Goal: Task Accomplishment & Management: Use online tool/utility

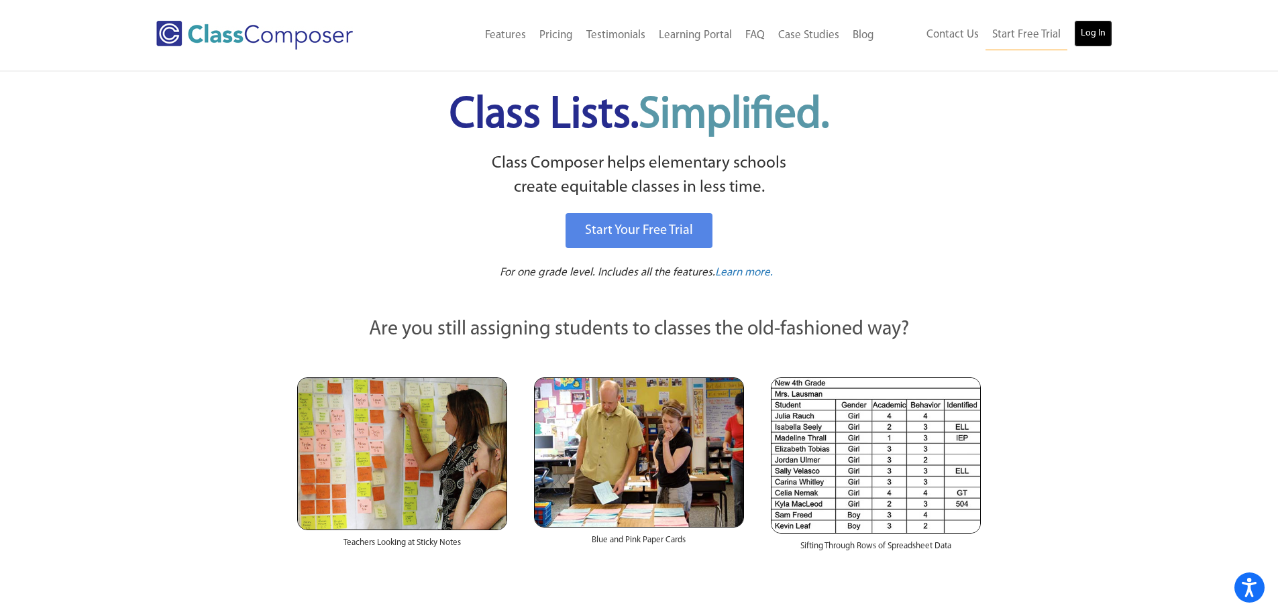
click at [1097, 36] on link "Log In" at bounding box center [1093, 33] width 38 height 27
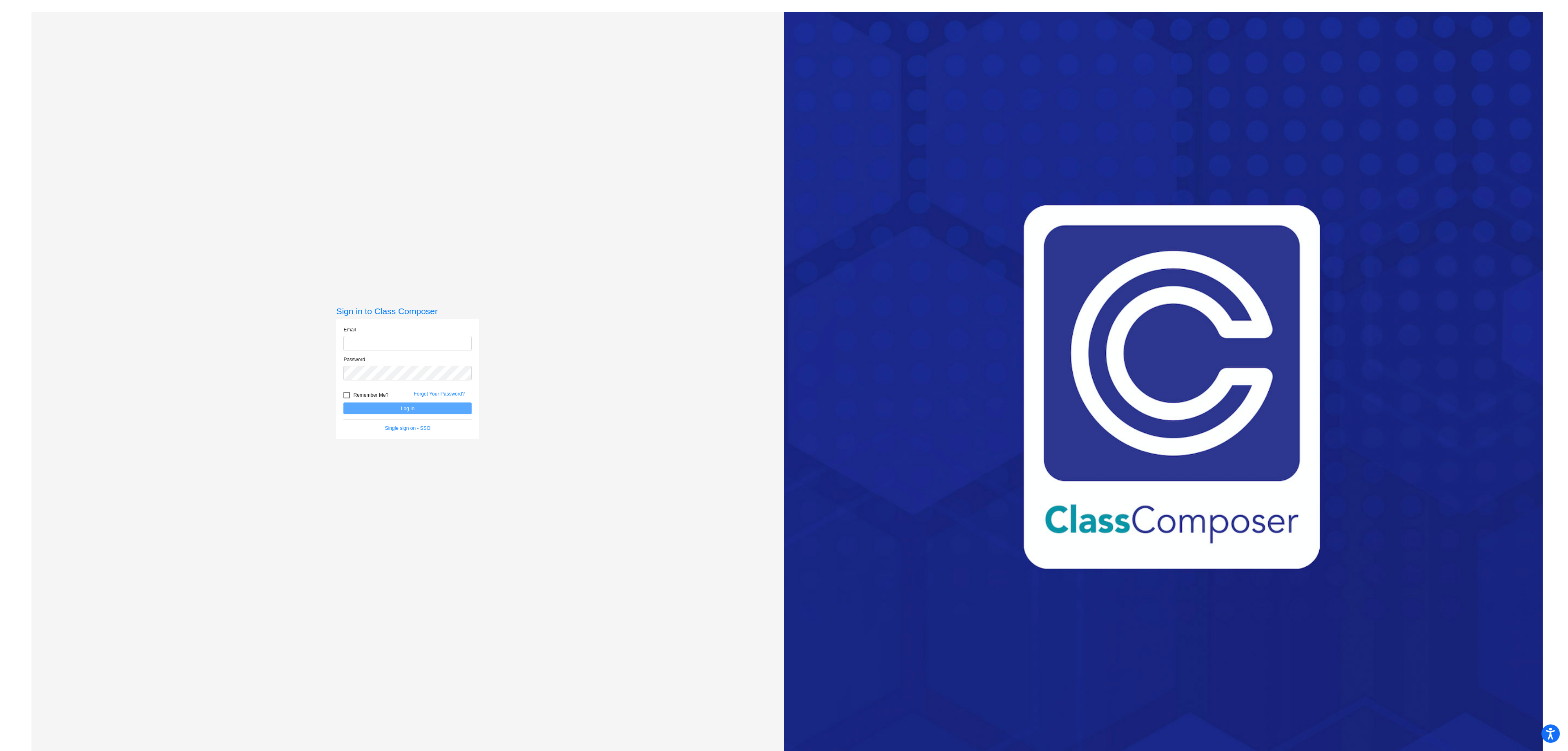
type input "lichts@mdusd.org"
click at [382, 411] on button "Log In" at bounding box center [407, 408] width 128 height 12
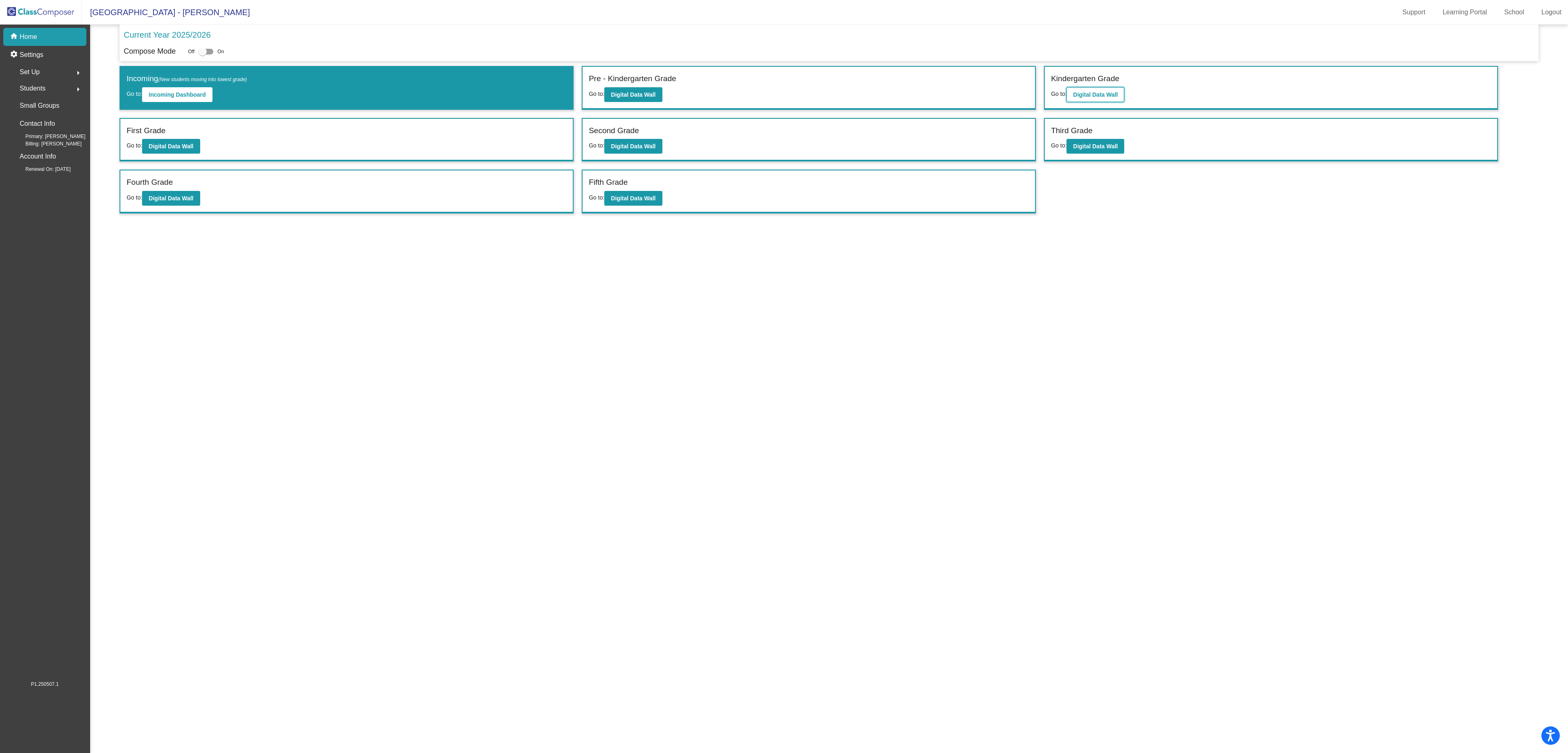
click at [1107, 100] on button "Digital Data Wall" at bounding box center [1096, 95] width 58 height 15
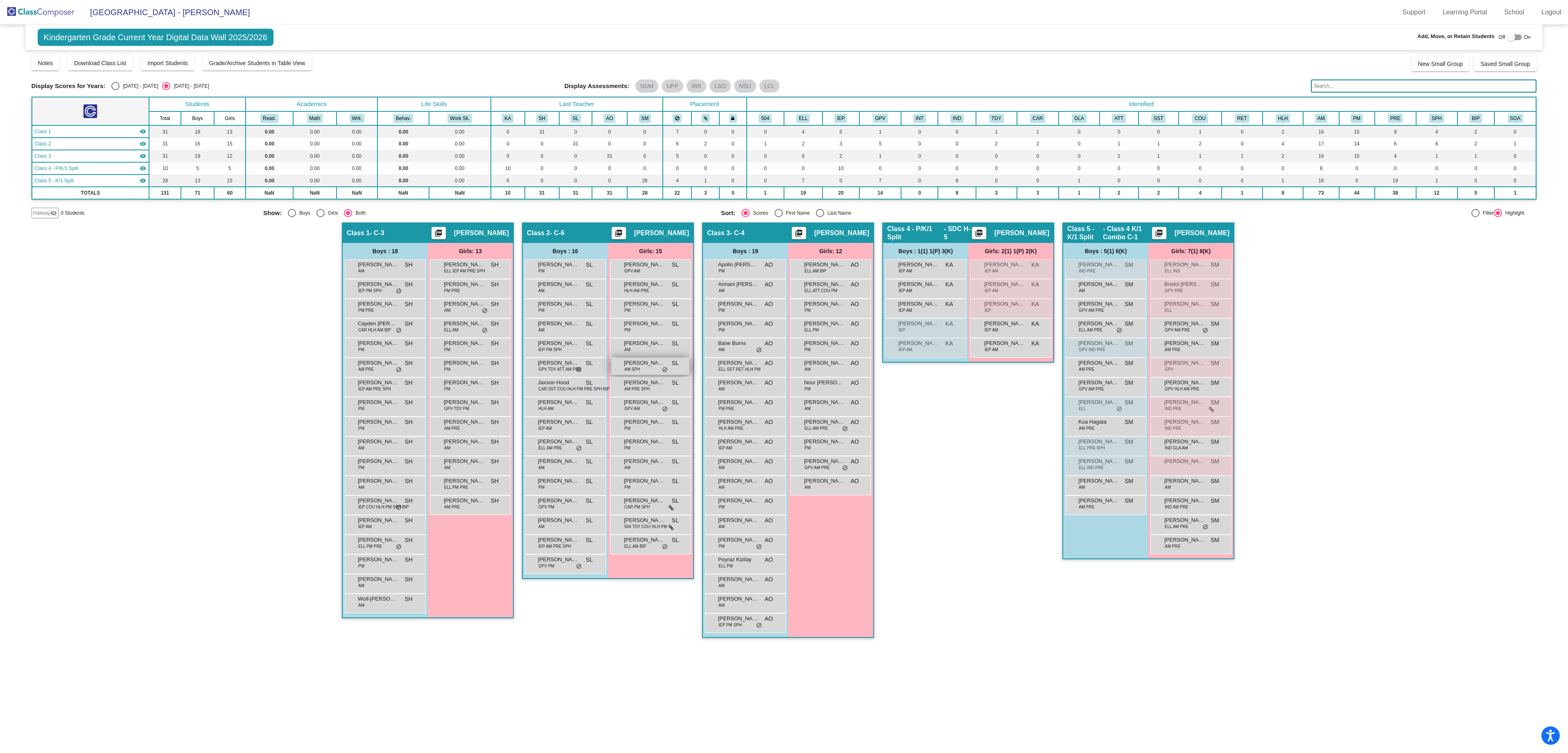
click at [643, 367] on span "Catalina Currey" at bounding box center [644, 363] width 41 height 8
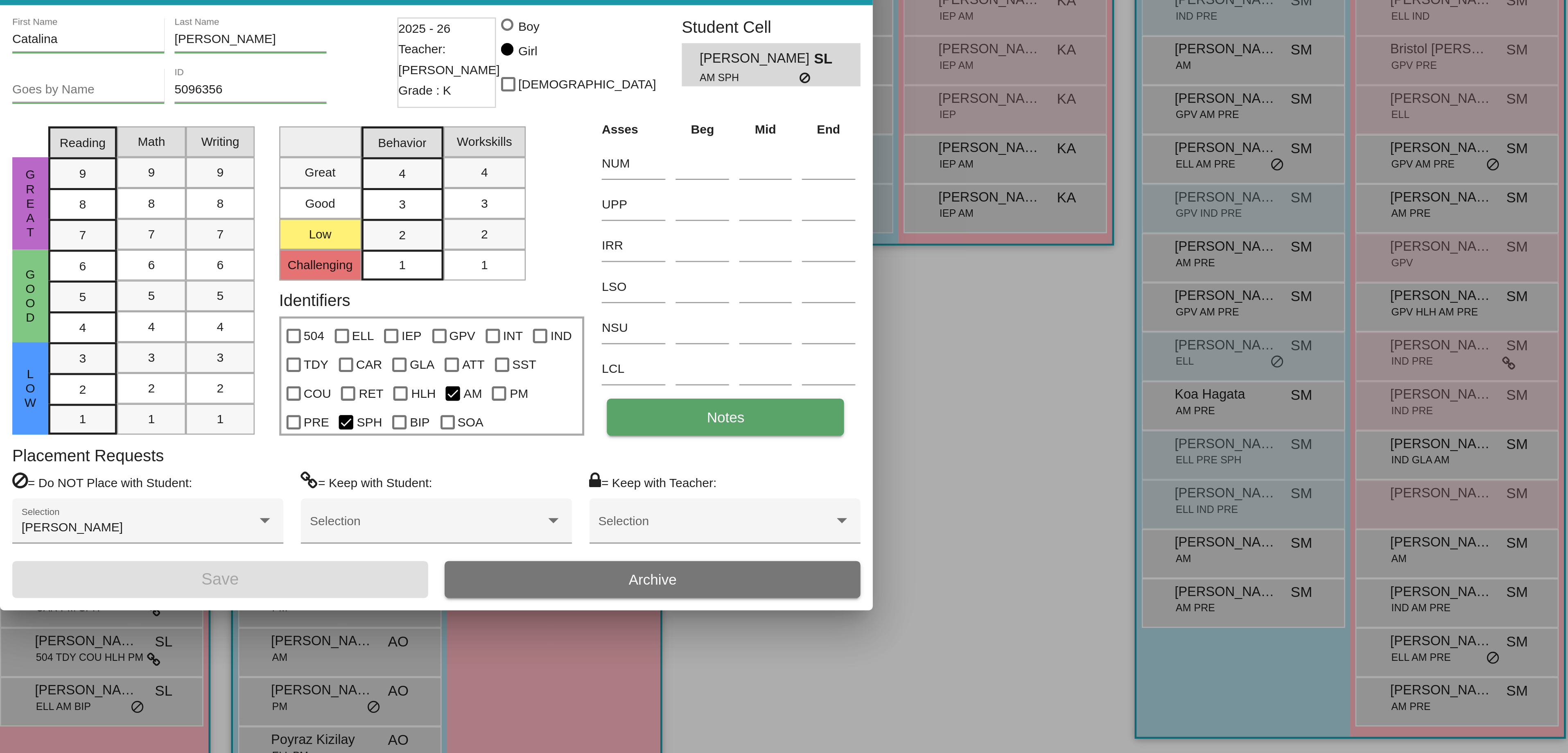
click at [911, 432] on button "Notes" at bounding box center [899, 431] width 95 height 15
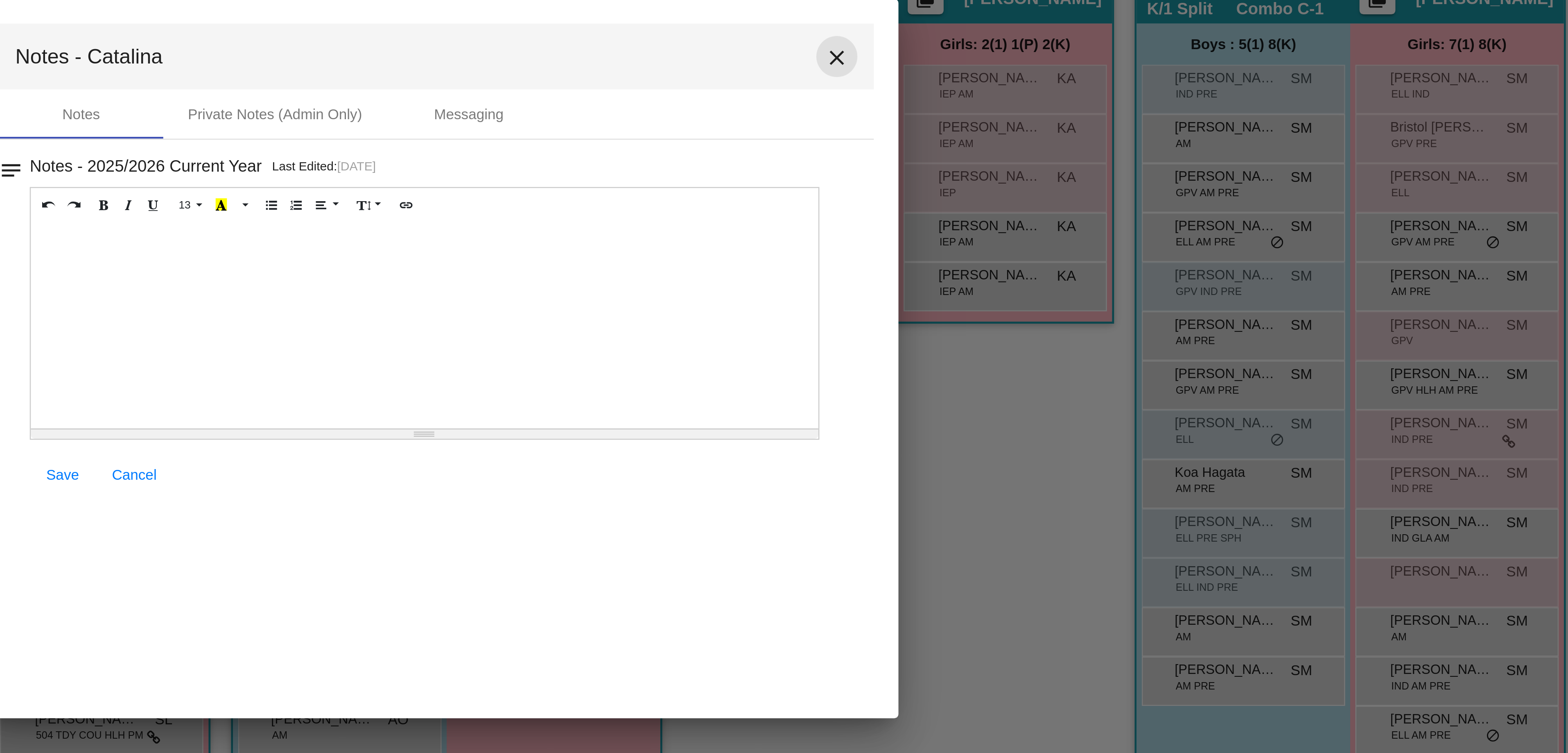
click at [945, 253] on mat-icon "close" at bounding box center [944, 256] width 10 height 10
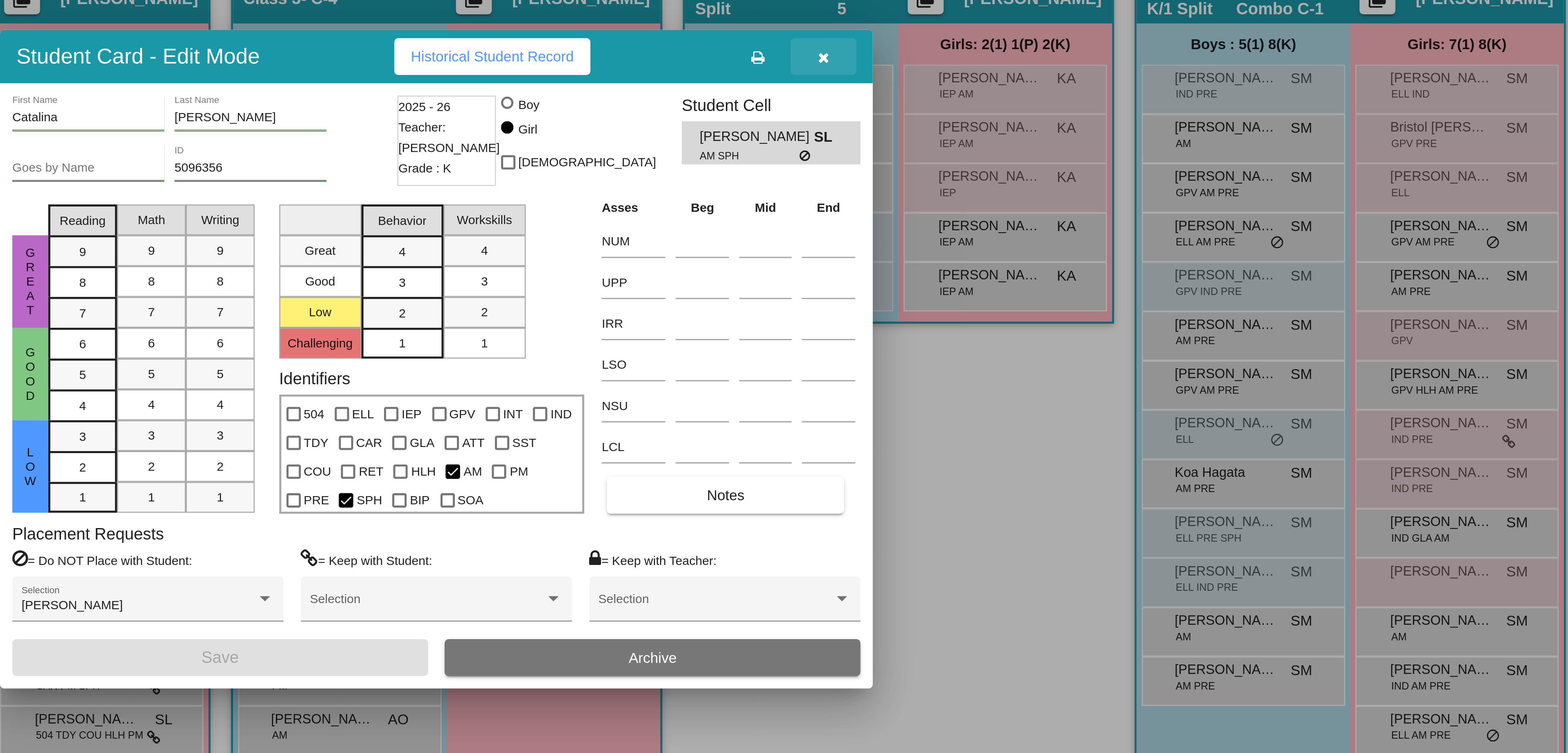
click at [938, 256] on icon "button" at bounding box center [938, 256] width 4 height 5
